Goal: Use online tool/utility: Use online tool/utility

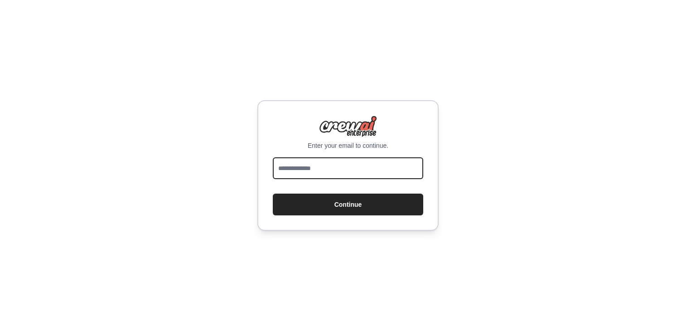
click at [408, 168] on input "email" at bounding box center [348, 168] width 151 height 22
type input "**********"
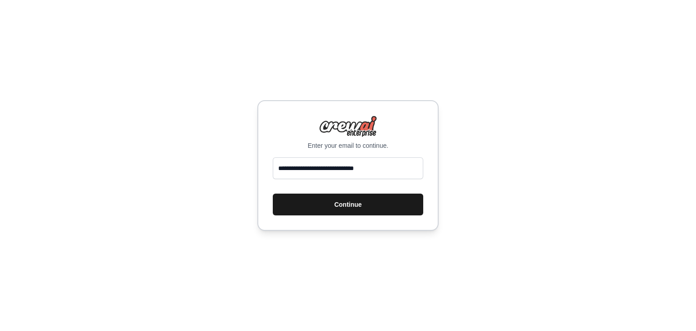
click at [342, 202] on button "Continue" at bounding box center [348, 205] width 151 height 22
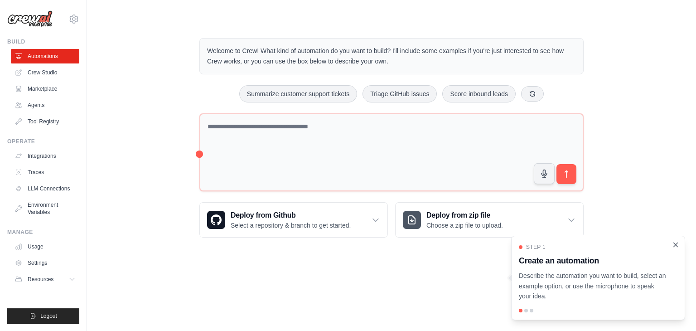
click at [679, 244] on icon "Close walkthrough" at bounding box center [676, 245] width 8 height 8
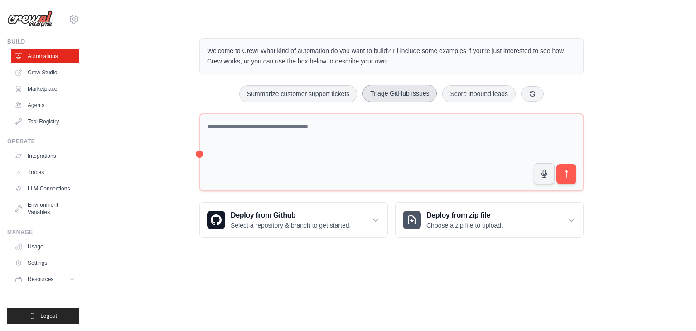
click at [418, 96] on button "Triage GitHub issues" at bounding box center [400, 93] width 74 height 17
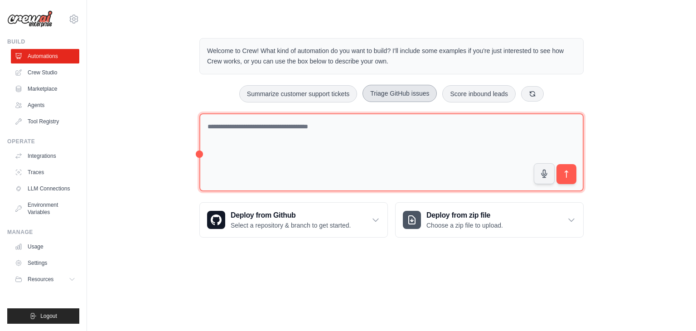
type textarea "**********"
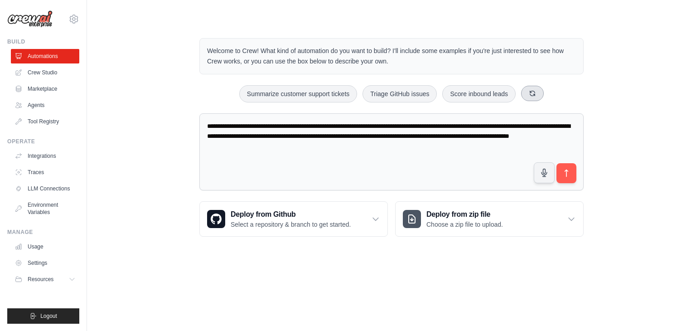
click at [531, 92] on icon at bounding box center [532, 93] width 5 height 5
click at [544, 97] on button at bounding box center [544, 93] width 23 height 15
click at [552, 92] on icon at bounding box center [549, 93] width 5 height 5
click at [552, 92] on div "Analyze customer feedback Generate weekly reports Process invoices automatically" at bounding box center [391, 93] width 384 height 17
click at [531, 95] on button at bounding box center [540, 93] width 23 height 15
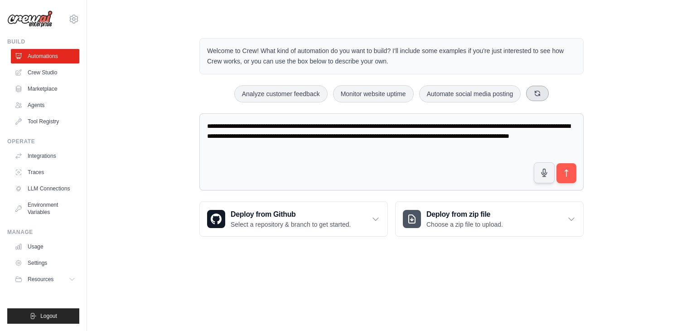
click at [531, 95] on button at bounding box center [537, 93] width 23 height 15
click at [531, 95] on button at bounding box center [540, 93] width 23 height 15
click at [531, 95] on div "Automate social media posting Process invoices automatically Generate weekly re…" at bounding box center [391, 93] width 384 height 17
click at [544, 99] on button at bounding box center [544, 93] width 23 height 15
drag, startPoint x: 408, startPoint y: 140, endPoint x: 262, endPoint y: 123, distance: 146.5
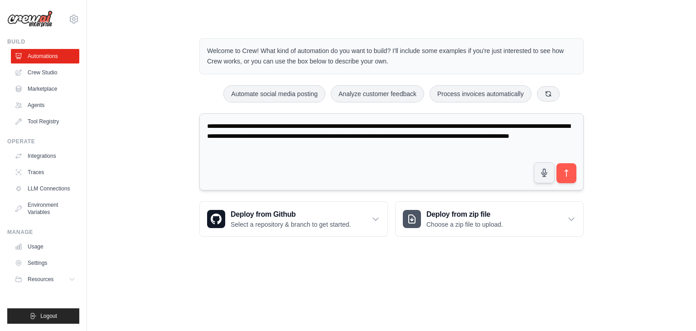
click at [262, 123] on textarea "**********" at bounding box center [391, 152] width 384 height 78
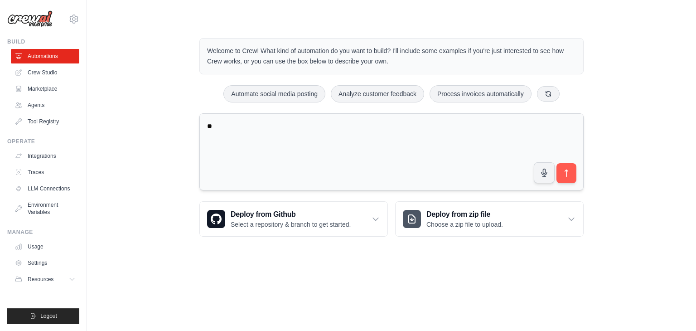
type textarea "*"
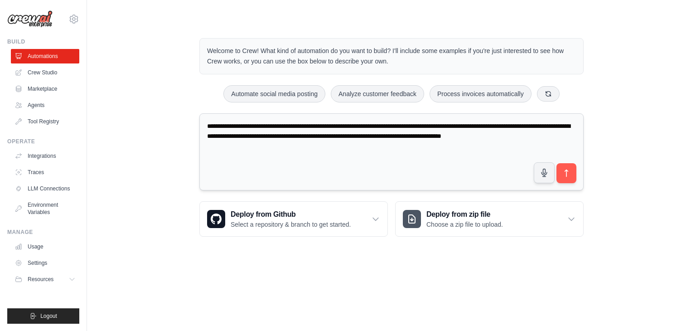
type textarea "**********"
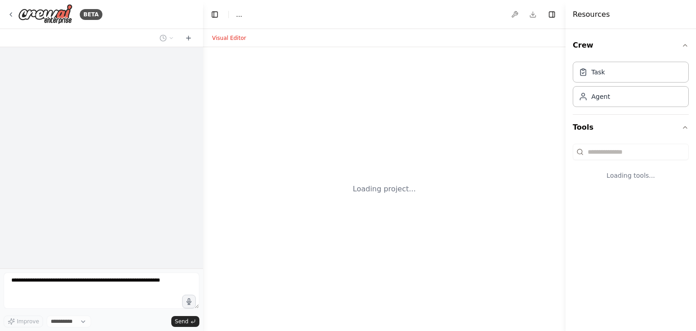
select select "****"
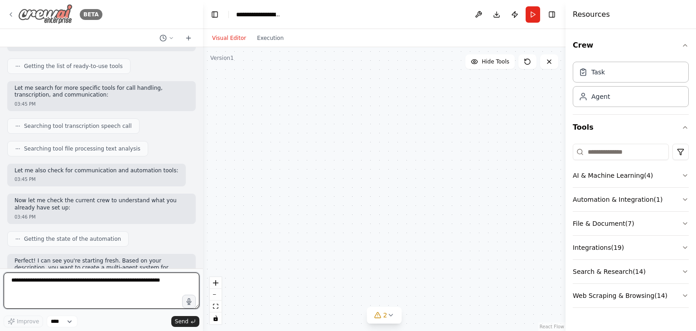
scroll to position [1332, 0]
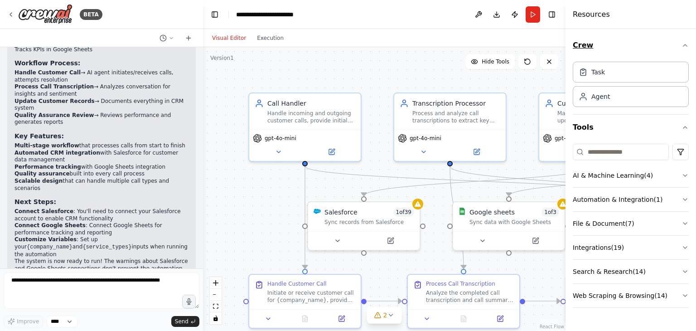
click at [685, 45] on icon "button" at bounding box center [685, 45] width 7 height 7
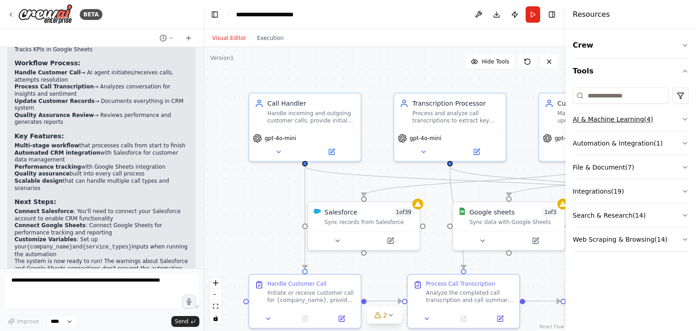
click at [638, 118] on button "AI & Machine Learning ( 4 )" at bounding box center [631, 119] width 116 height 24
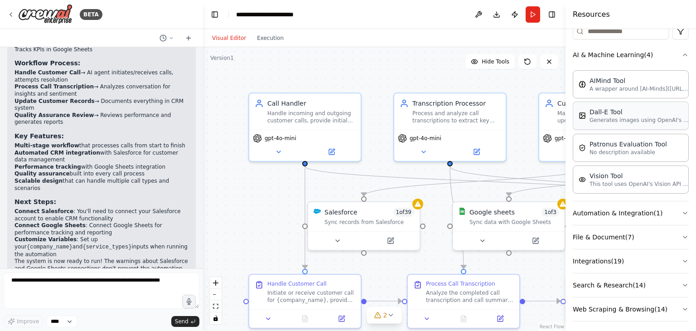
scroll to position [68, 0]
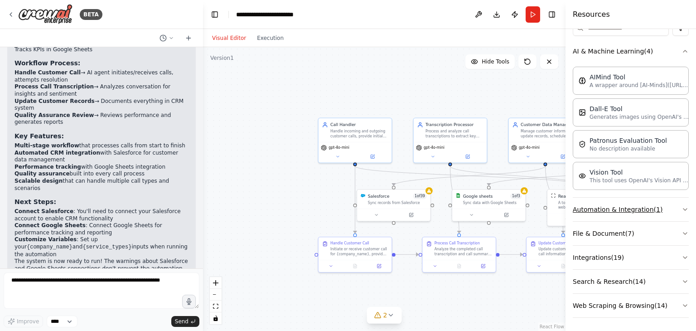
click at [643, 207] on button "Automation & Integration ( 1 )" at bounding box center [631, 210] width 116 height 24
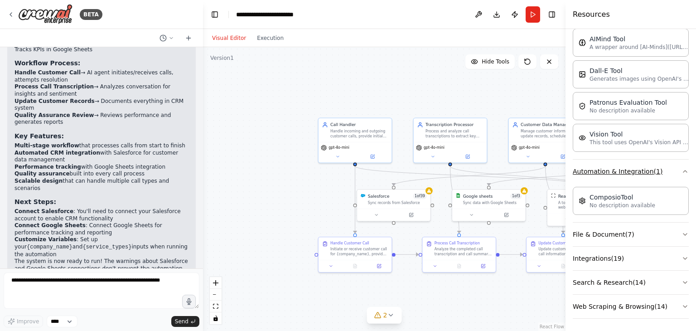
scroll to position [107, 0]
click at [647, 233] on button "File & Document ( 7 )" at bounding box center [631, 234] width 116 height 24
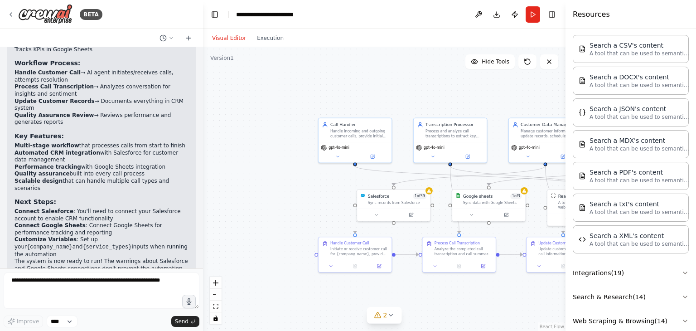
scroll to position [335, 0]
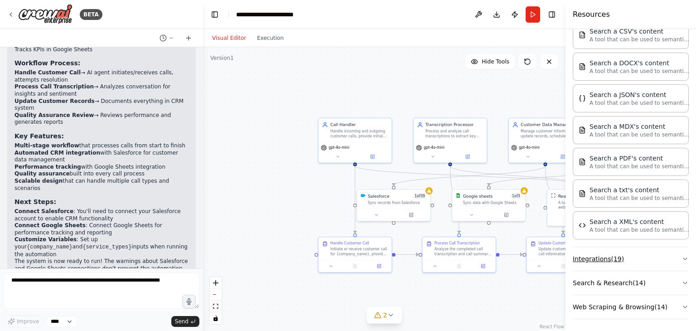
click at [630, 259] on button "Integrations ( 19 )" at bounding box center [631, 259] width 116 height 24
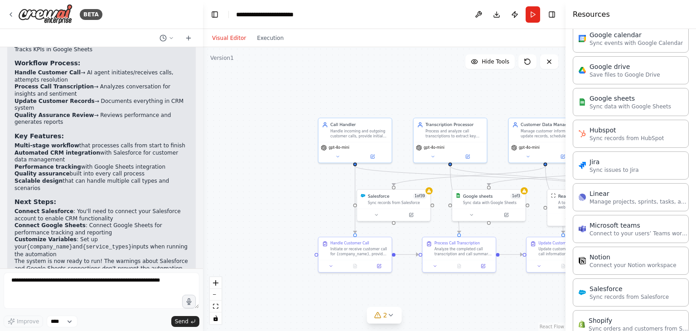
scroll to position [778, 0]
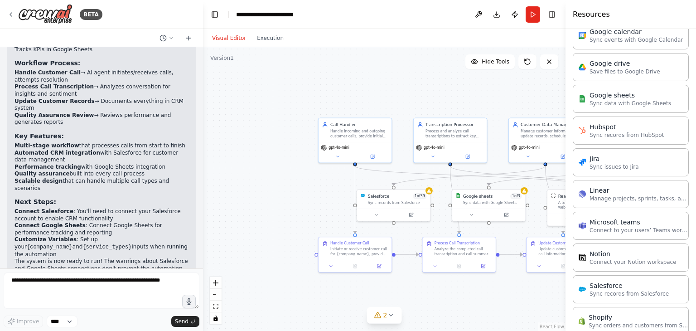
click at [610, 203] on div "Linear Manage projects, sprints, tasks, and bug tracking in Linear" at bounding box center [631, 194] width 116 height 28
drag, startPoint x: 521, startPoint y: 117, endPoint x: 466, endPoint y: 94, distance: 59.8
click at [466, 94] on div "Manage projects, sprints, tasks, and bug tracking in Linear" at bounding box center [460, 91] width 59 height 10
drag, startPoint x: 444, startPoint y: 89, endPoint x: 415, endPoint y: 71, distance: 33.8
click at [415, 71] on div "Manage projects, sprints, tasks, and bug tracking in Linear" at bounding box center [436, 73] width 59 height 10
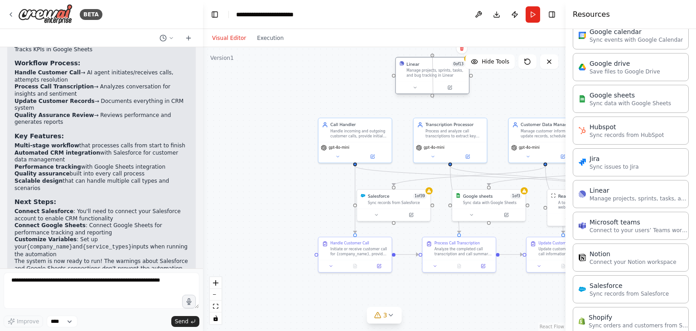
click at [433, 95] on div at bounding box center [433, 96] width 4 height 4
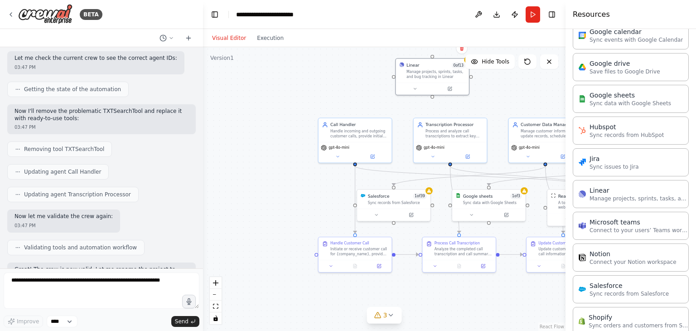
scroll to position [850, 0]
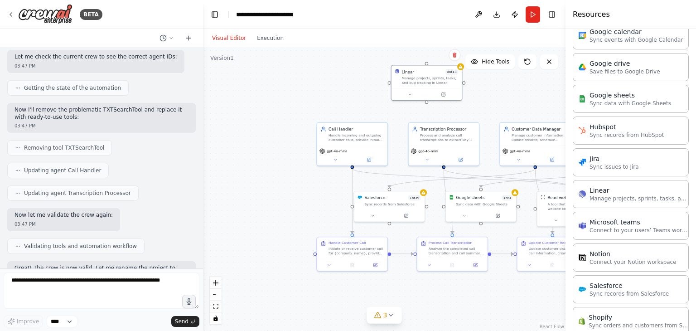
click at [513, 306] on div ".deletable-edge-delete-btn { width: 20px; height: 20px; border: 0px solid #ffff…" at bounding box center [384, 189] width 363 height 284
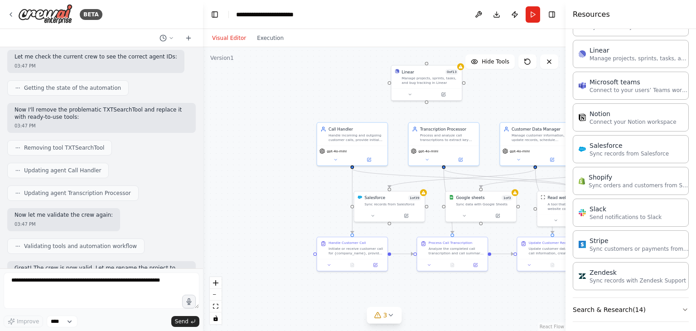
scroll to position [942, 0]
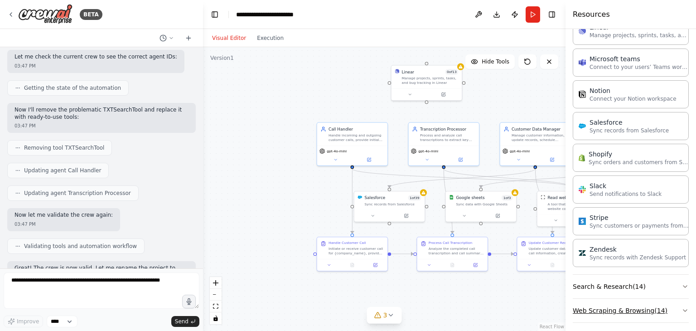
click at [629, 305] on button "Web Scraping & Browsing ( 14 )" at bounding box center [631, 311] width 116 height 24
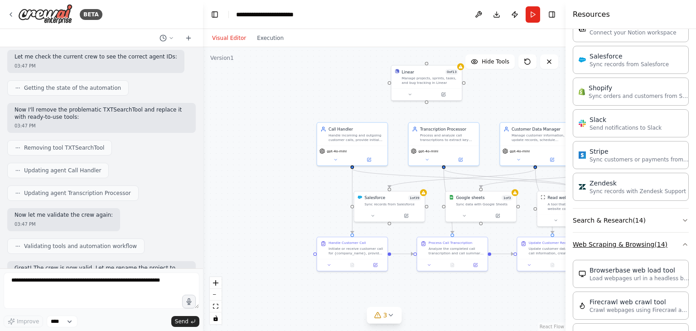
scroll to position [972, 0]
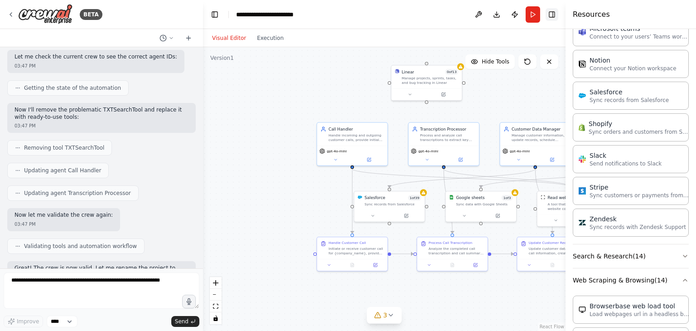
click at [549, 12] on button "Toggle Right Sidebar" at bounding box center [552, 14] width 13 height 13
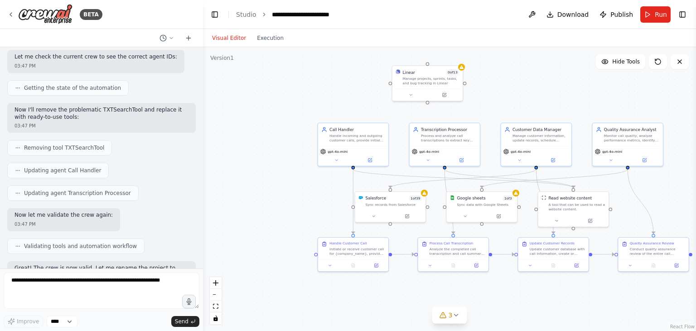
drag, startPoint x: 579, startPoint y: 98, endPoint x: 620, endPoint y: 84, distance: 43.6
click at [620, 84] on div ".deletable-edge-delete-btn { width: 20px; height: 20px; border: 0px solid #ffff…" at bounding box center [449, 189] width 493 height 284
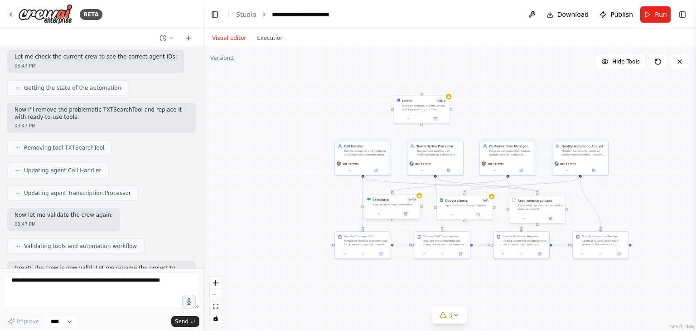
click at [384, 209] on div at bounding box center [392, 214] width 56 height 10
click at [413, 184] on icon at bounding box center [413, 185] width 4 height 5
click at [388, 185] on button "Confirm" at bounding box center [387, 185] width 32 height 11
click at [650, 9] on button "Run" at bounding box center [656, 14] width 30 height 16
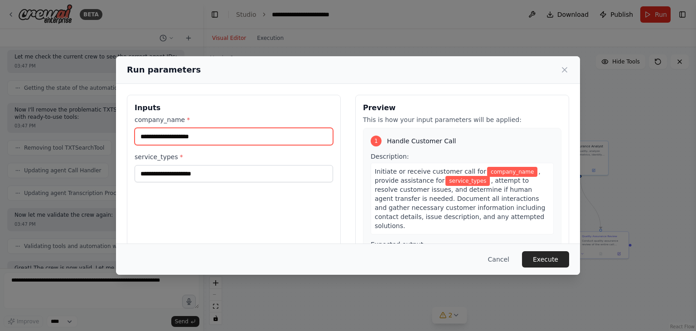
click at [269, 138] on input "company_name *" at bounding box center [234, 136] width 199 height 17
type input "*******"
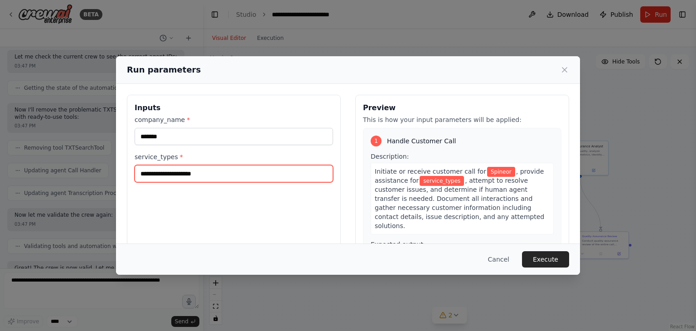
click at [250, 175] on input "service_types *" at bounding box center [234, 173] width 199 height 17
type input "*"
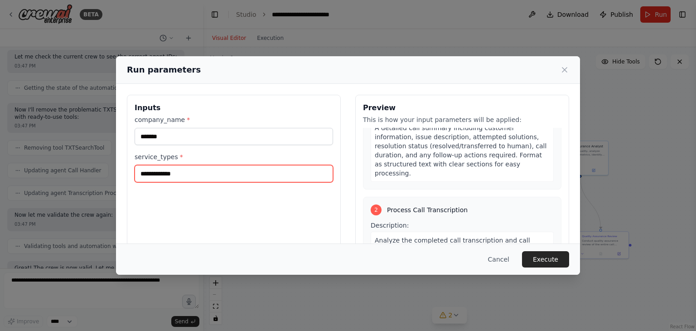
scroll to position [135, 0]
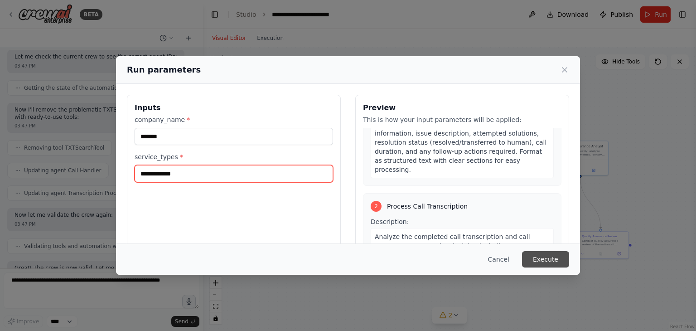
type input "**********"
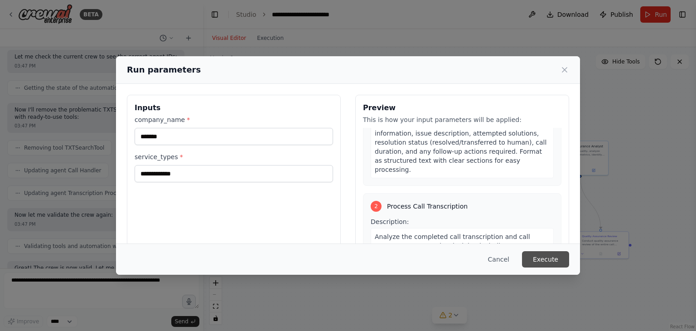
click at [559, 257] on button "Execute" at bounding box center [545, 259] width 47 height 16
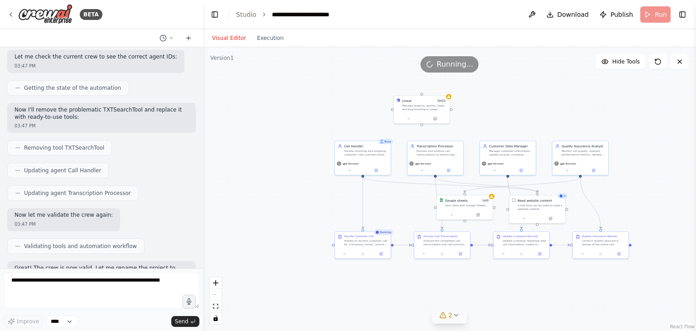
click at [456, 320] on button "2" at bounding box center [449, 315] width 35 height 17
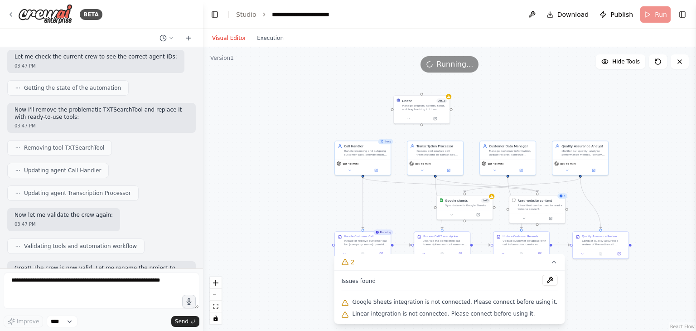
click at [494, 303] on span "Google Sheets integration is not connected. Please connect before using it." at bounding box center [455, 301] width 205 height 7
click at [421, 112] on div "Linear 0 of 13 Manage projects, sprints, tasks, and bug tracking in Linear" at bounding box center [422, 104] width 56 height 18
click at [443, 86] on icon at bounding box center [443, 85] width 4 height 5
click at [419, 85] on button "Confirm" at bounding box center [417, 85] width 32 height 11
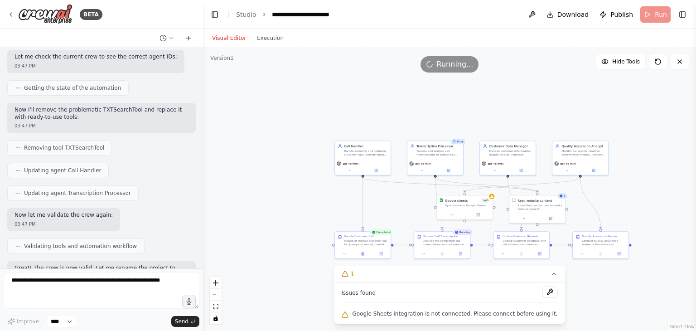
click at [616, 302] on div ".deletable-edge-delete-btn { width: 20px; height: 20px; border: 0px solid #ffff…" at bounding box center [449, 189] width 493 height 284
click at [457, 215] on button at bounding box center [452, 213] width 26 height 5
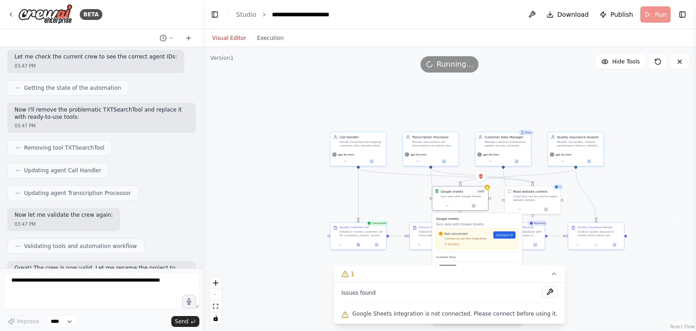
drag, startPoint x: 487, startPoint y: 191, endPoint x: 483, endPoint y: 183, distance: 9.3
click at [483, 183] on div "Confirm" at bounding box center [480, 175] width 15 height 15
click at [482, 175] on icon at bounding box center [482, 176] width 4 height 5
click at [452, 178] on button "Confirm" at bounding box center [456, 176] width 32 height 11
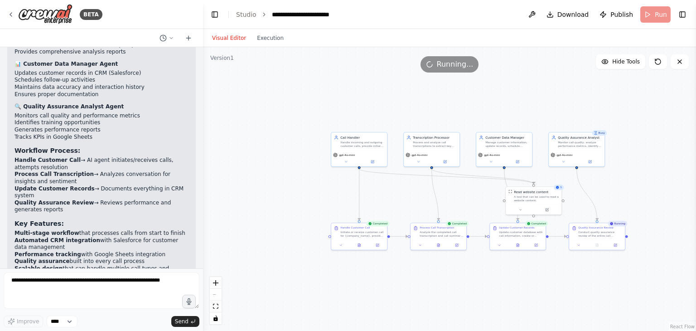
scroll to position [1332, 0]
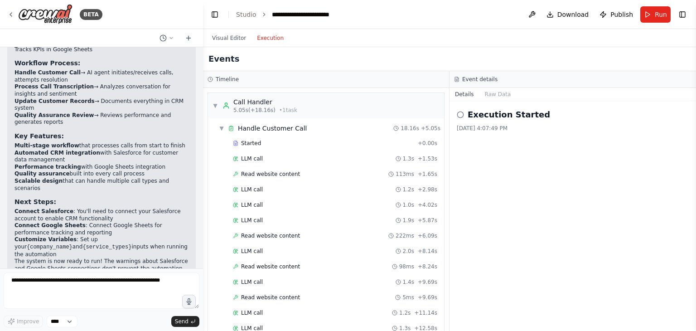
click at [268, 38] on button "Execution" at bounding box center [271, 38] width 38 height 11
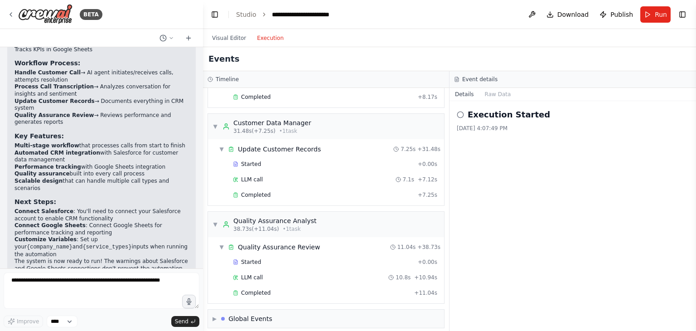
scroll to position [408, 0]
click at [243, 313] on div "Global Events" at bounding box center [250, 317] width 44 height 9
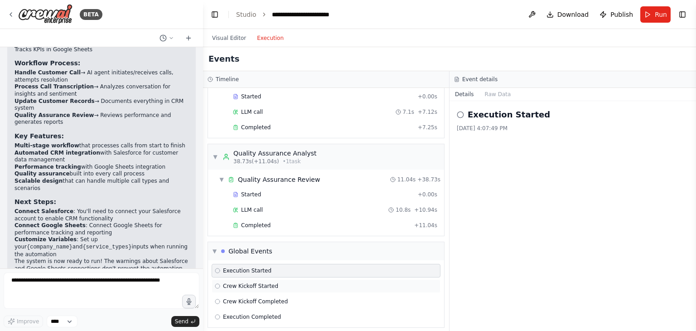
click at [237, 282] on span "Crew Kickoff Started" at bounding box center [250, 285] width 55 height 7
click at [241, 267] on span "Execution Started" at bounding box center [247, 270] width 49 height 7
click at [461, 113] on icon at bounding box center [460, 114] width 7 height 7
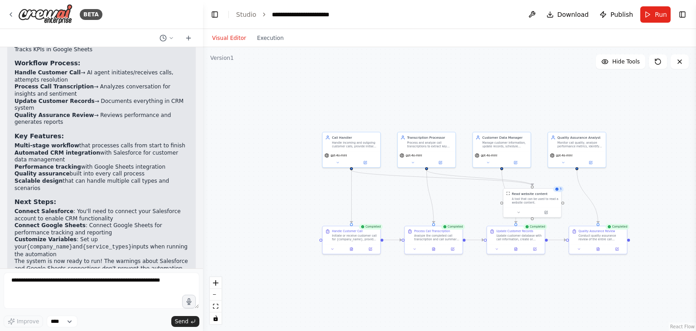
click at [237, 37] on button "Visual Editor" at bounding box center [229, 38] width 45 height 11
drag, startPoint x: 535, startPoint y: 204, endPoint x: 474, endPoint y: 78, distance: 140.1
click at [474, 78] on div "Read website content A tool that can be used to read a website content." at bounding box center [474, 75] width 58 height 19
click at [491, 57] on icon at bounding box center [491, 55] width 4 height 5
click at [466, 52] on button "Confirm" at bounding box center [465, 56] width 32 height 11
